Goal: Information Seeking & Learning: Learn about a topic

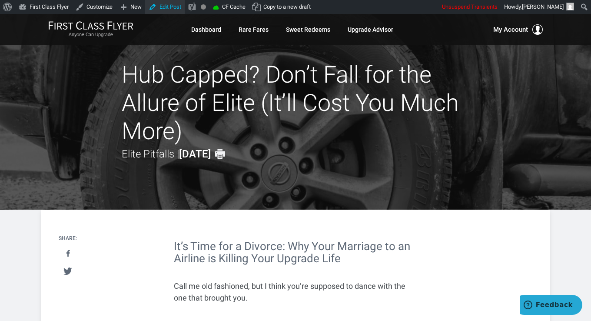
click at [161, 1] on link "Edit Post" at bounding box center [165, 7] width 40 height 14
